Goal: Book appointment/travel/reservation

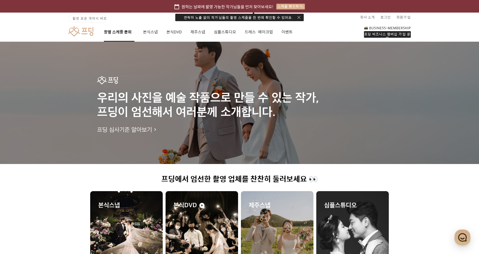
click at [125, 30] on link "촬영 스케줄 문의" at bounding box center [119, 31] width 31 height 19
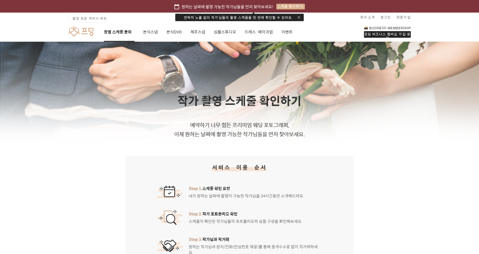
click at [281, 7] on div "스케줄 확인하기" at bounding box center [290, 7] width 29 height 6
click at [285, 7] on div "스케줄 확인하기" at bounding box center [290, 7] width 29 height 6
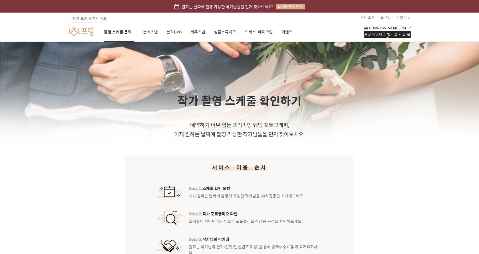
click at [302, 17] on div "연락처 노출 없이 작가님들의 촬영 스케줄을 한 번에 확인할 수 있어요." at bounding box center [239, 17] width 128 height 7
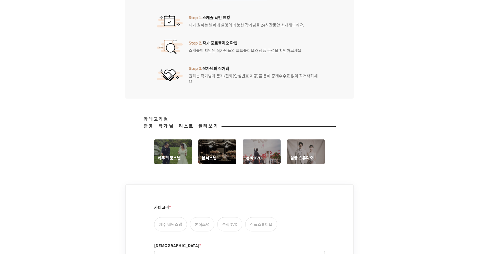
scroll to position [171, 0]
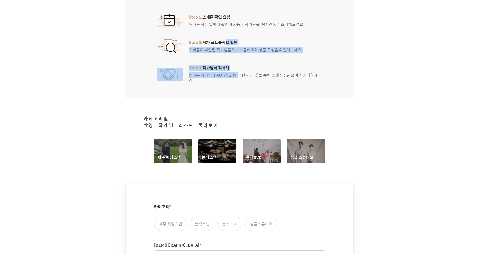
drag, startPoint x: 223, startPoint y: 31, endPoint x: 237, endPoint y: 74, distance: 45.4
click at [237, 74] on ol "Step 1. 스케줄 확인 요청 내가 원하는 날짜에 촬영이 가능한 작가님을 24시간동안 소개해드려요. Step 2. 작가 포트폴리오 확인 스케…" at bounding box center [239, 49] width 165 height 70
click at [237, 74] on div "Step 3. 작가님과 직거래 원하는 작가님과 문자/전화(안심번호 제공)를 통해 중개수수료 없이 직거래하세요." at bounding box center [255, 74] width 133 height 19
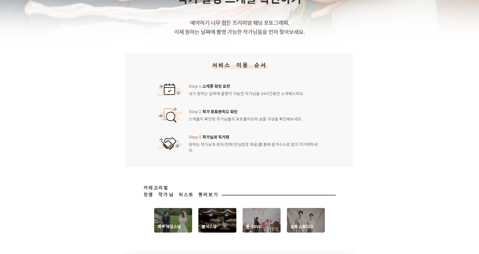
scroll to position [0, 0]
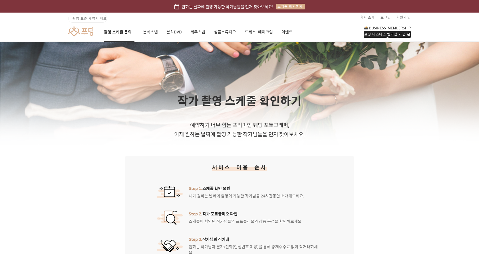
click at [110, 34] on link "촬영 스케줄 문의" at bounding box center [119, 31] width 31 height 19
